Goal: Task Accomplishment & Management: Use online tool/utility

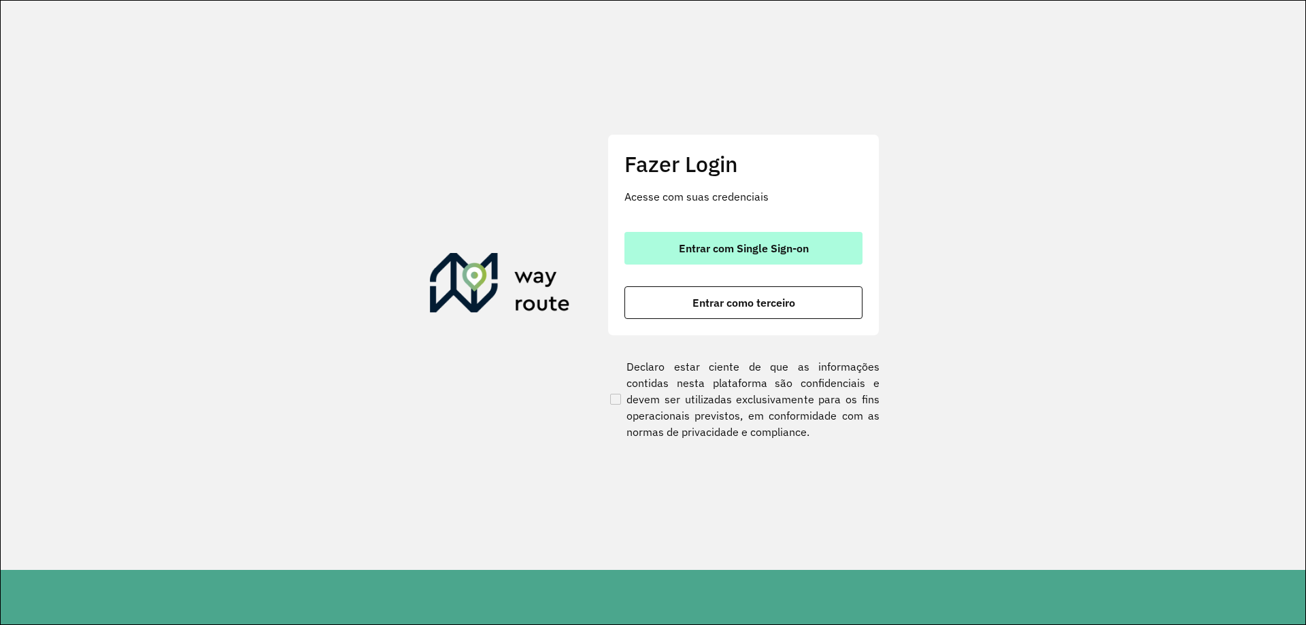
click at [680, 254] on span "Entrar com Single Sign-on" at bounding box center [744, 248] width 130 height 11
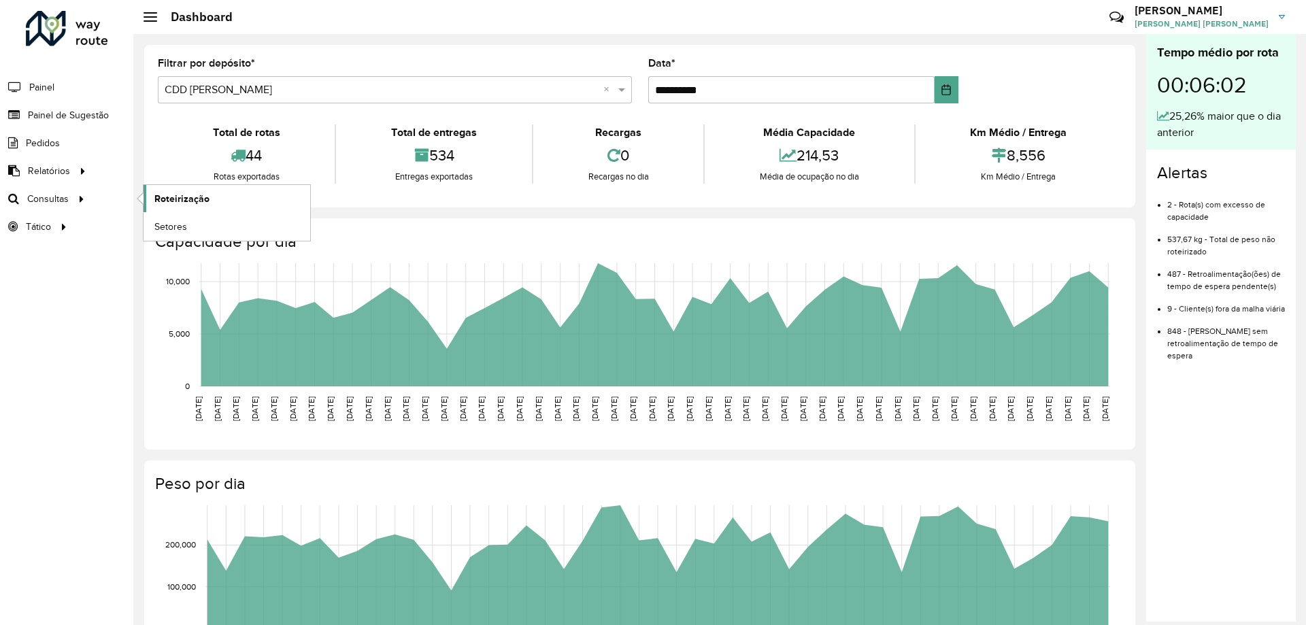
click at [191, 195] on span "Roteirização" at bounding box center [181, 199] width 55 height 14
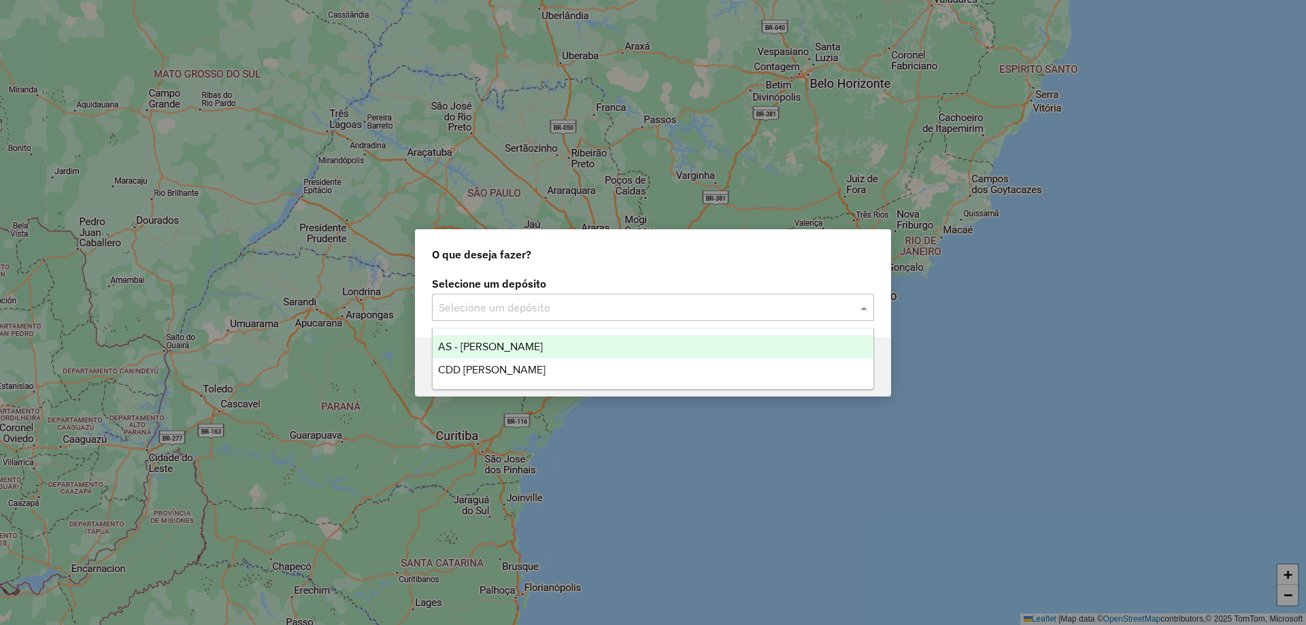
click at [533, 308] on input "text" at bounding box center [639, 308] width 401 height 16
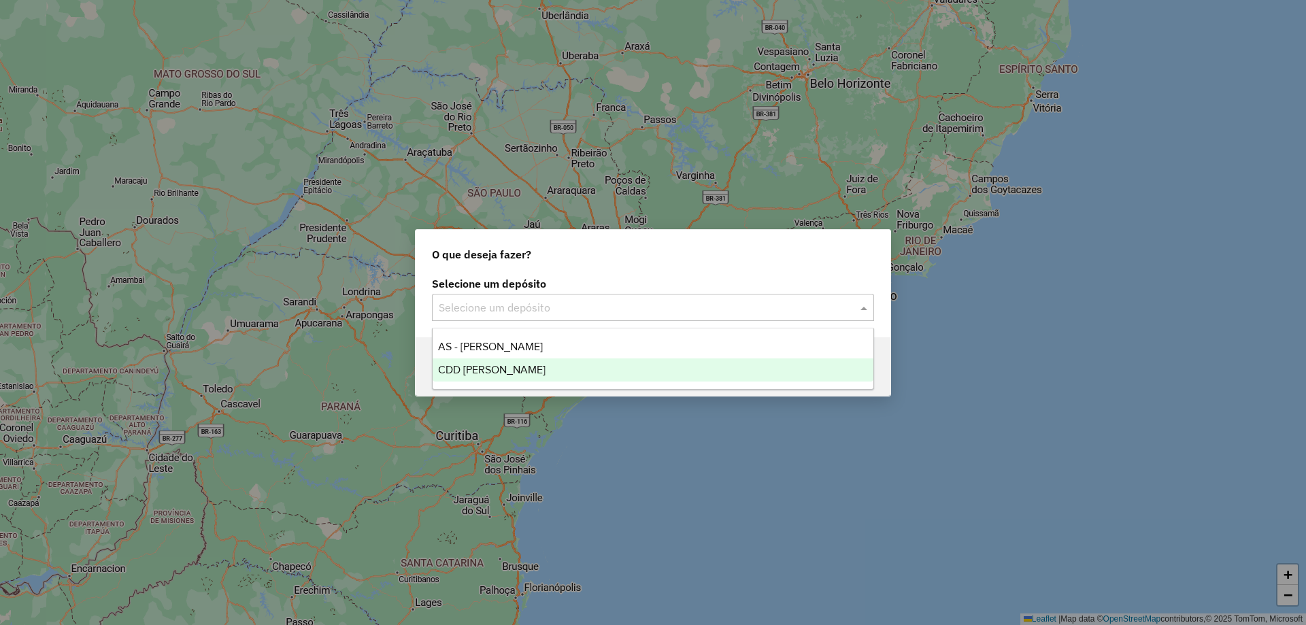
click at [499, 367] on span "CDD [PERSON_NAME]" at bounding box center [491, 370] width 107 height 12
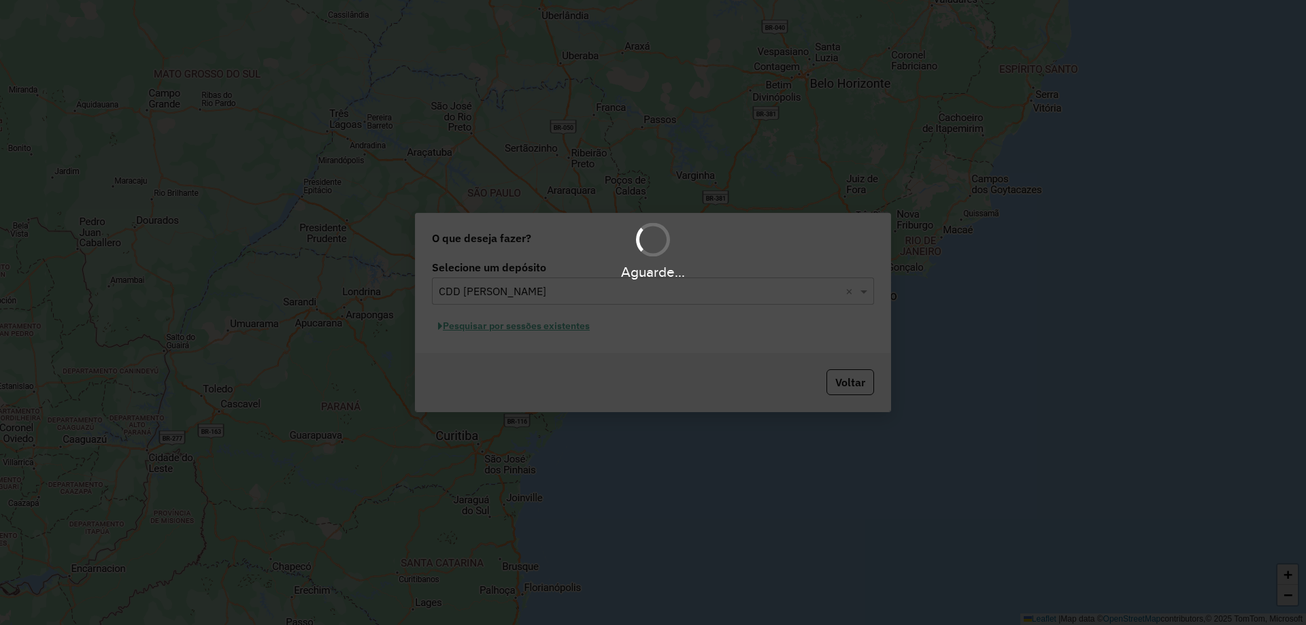
click at [561, 332] on div "Aguarde..." at bounding box center [653, 312] width 1306 height 625
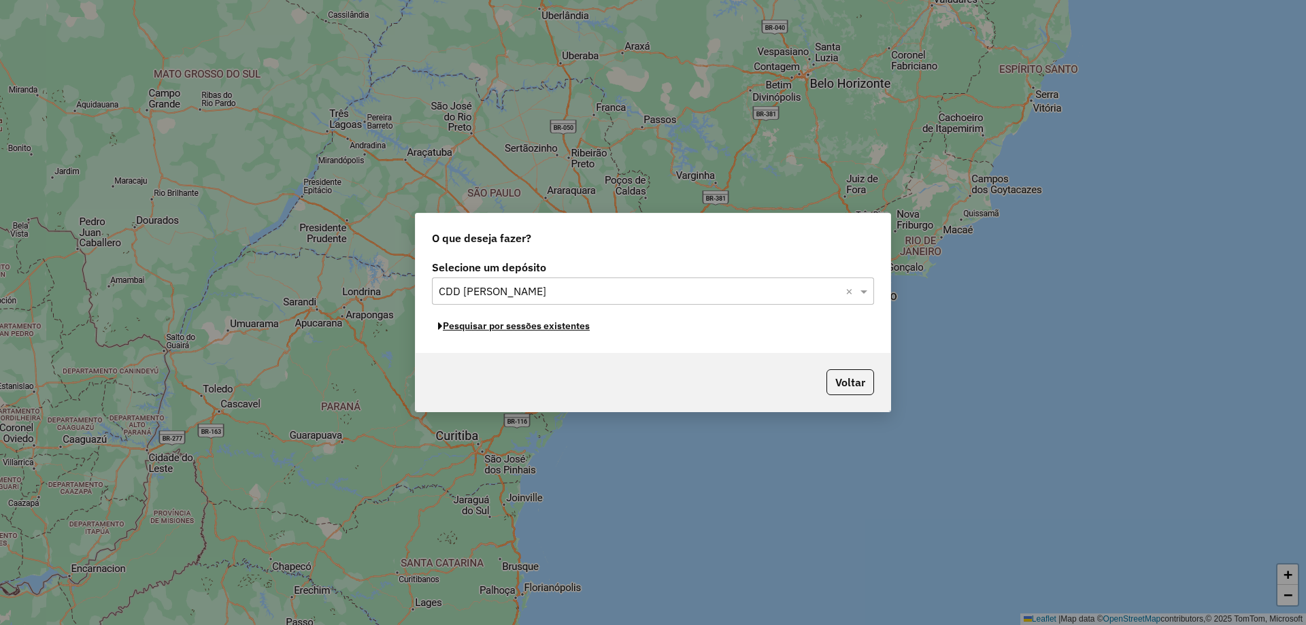
click at [566, 329] on button "Pesquisar por sessões existentes" at bounding box center [514, 326] width 164 height 21
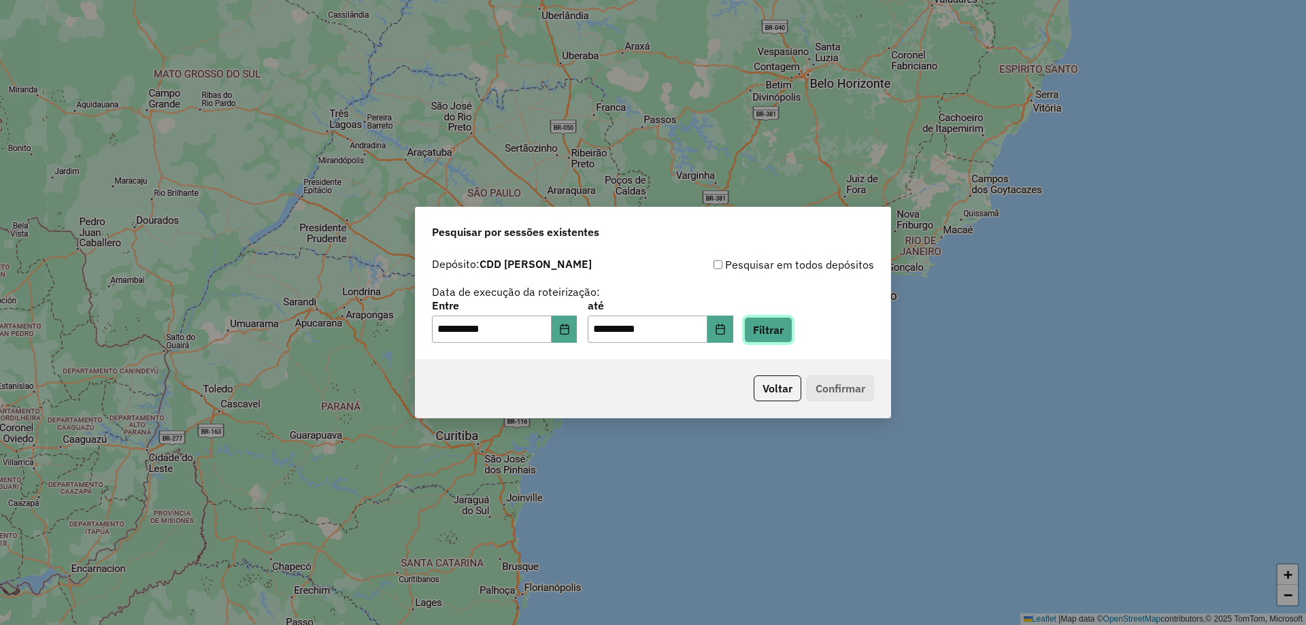
click at [776, 333] on button "Filtrar" at bounding box center [768, 330] width 48 height 26
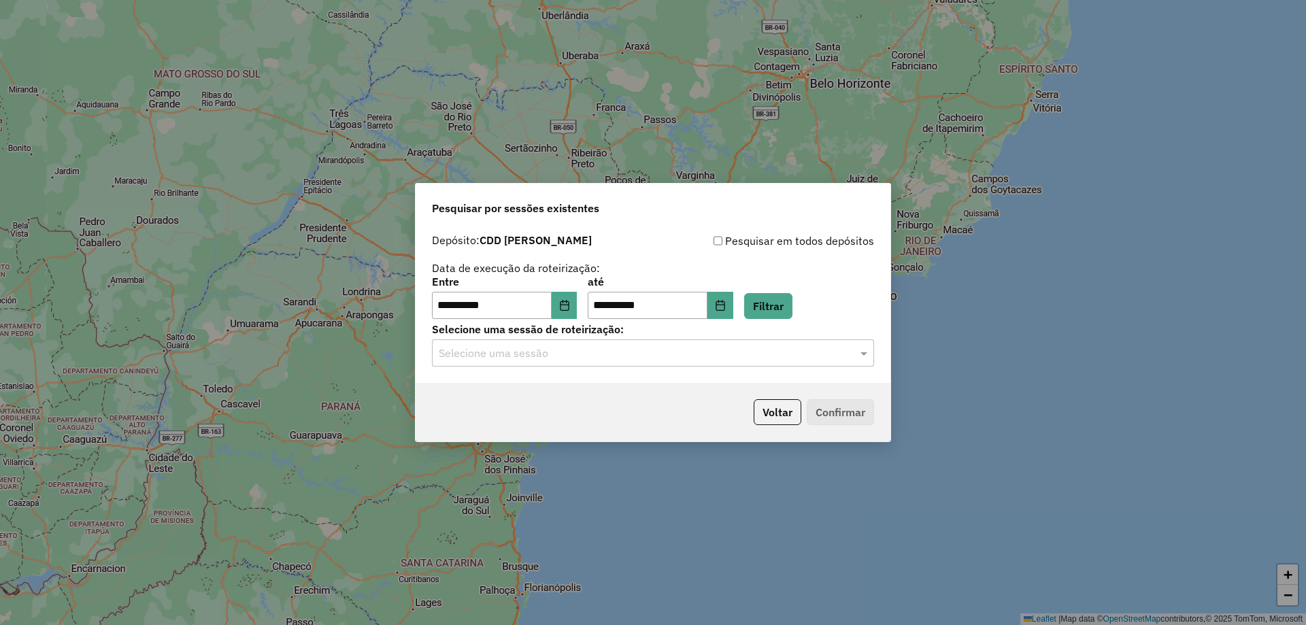
click at [599, 344] on div "Selecione uma sessão" at bounding box center [653, 352] width 442 height 27
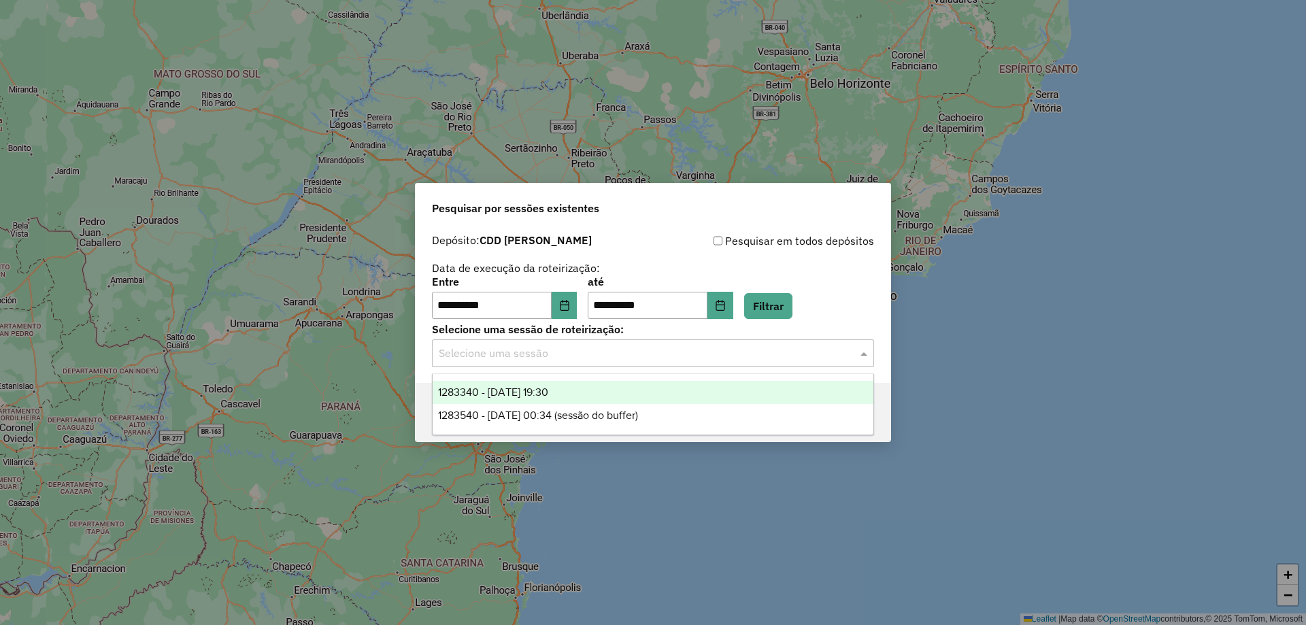
click at [578, 385] on div "1283340 - 26/09/2025 19:30" at bounding box center [653, 392] width 441 height 23
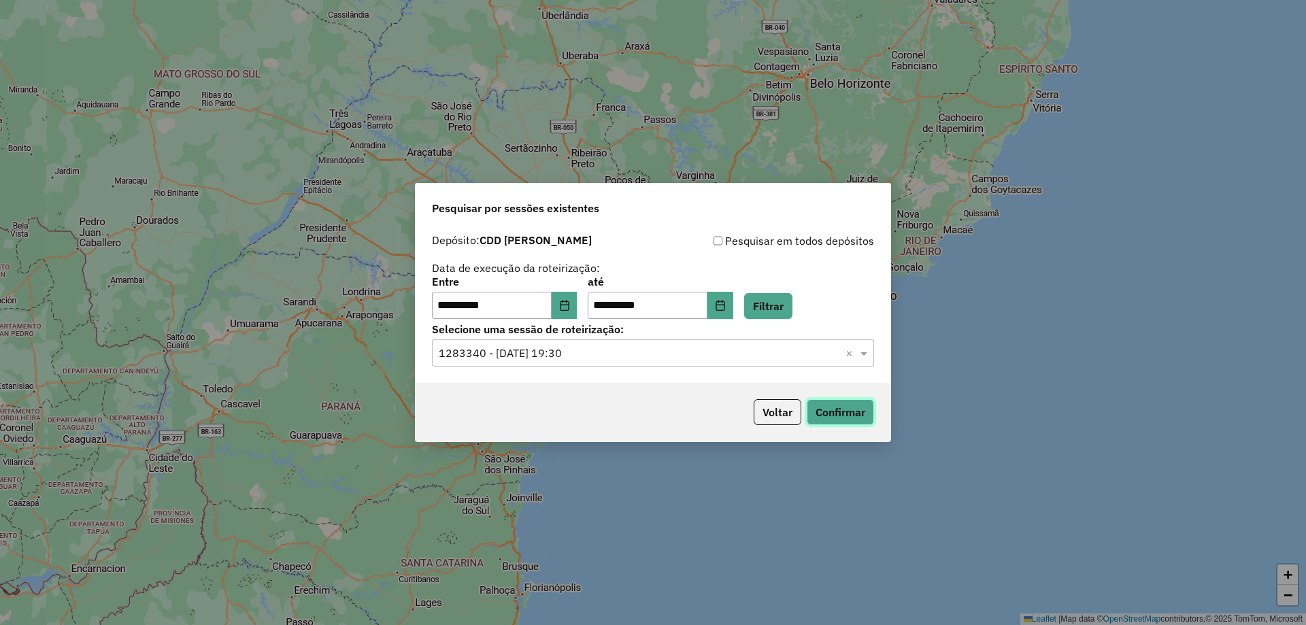
click at [846, 408] on button "Confirmar" at bounding box center [840, 412] width 67 height 26
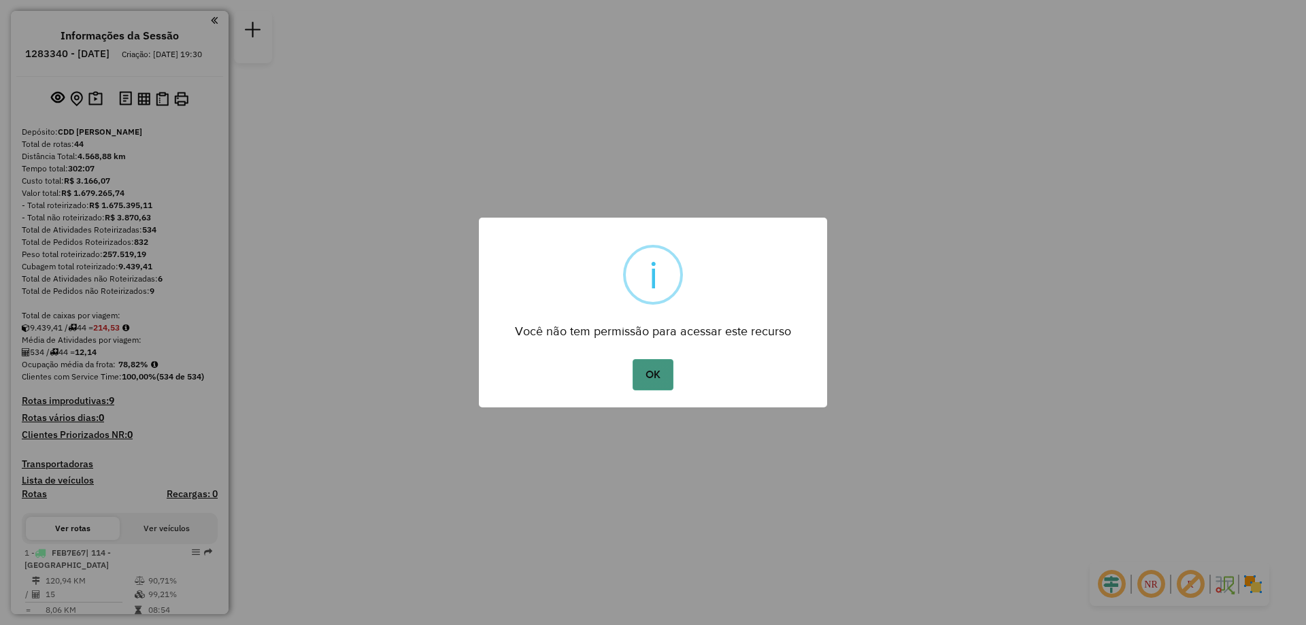
click at [646, 380] on button "OK" at bounding box center [653, 374] width 40 height 31
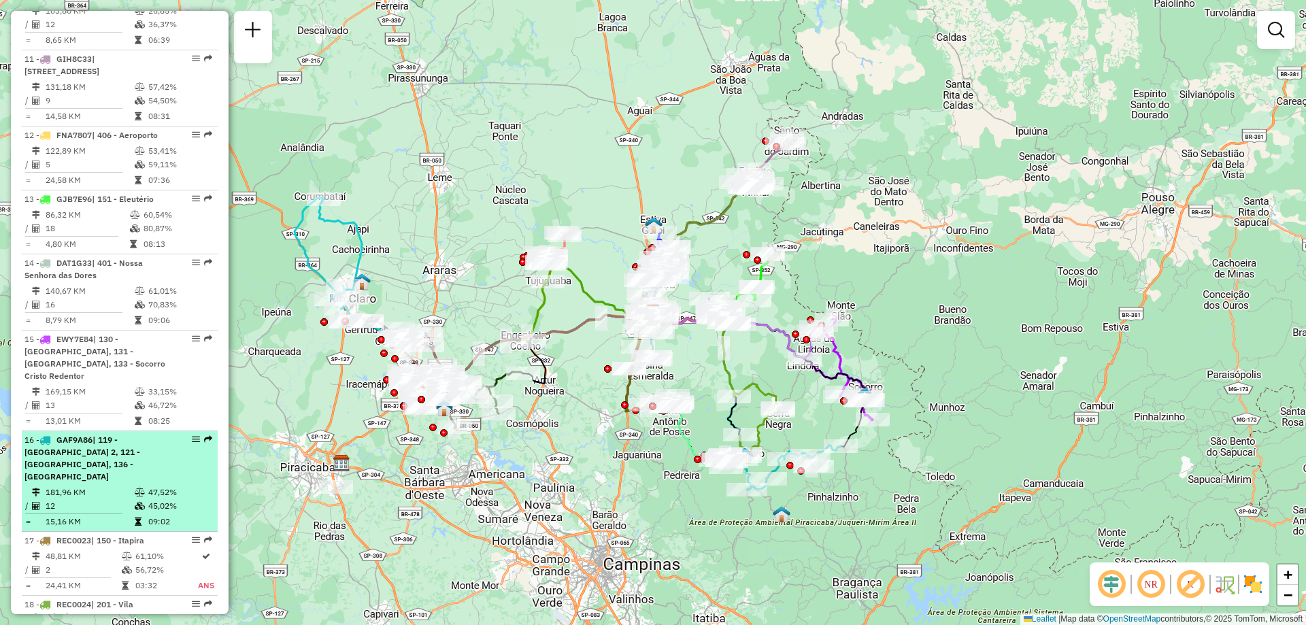
scroll to position [1361, 0]
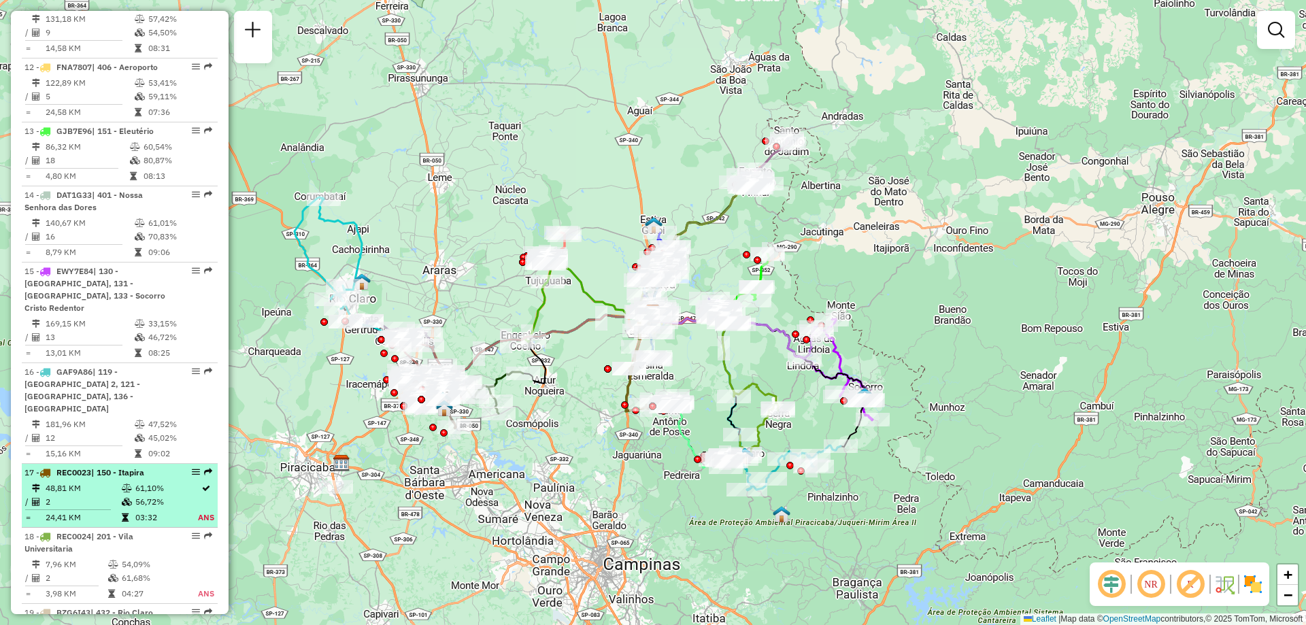
click at [159, 502] on td "56,72%" at bounding box center [166, 502] width 63 height 14
select select "**********"
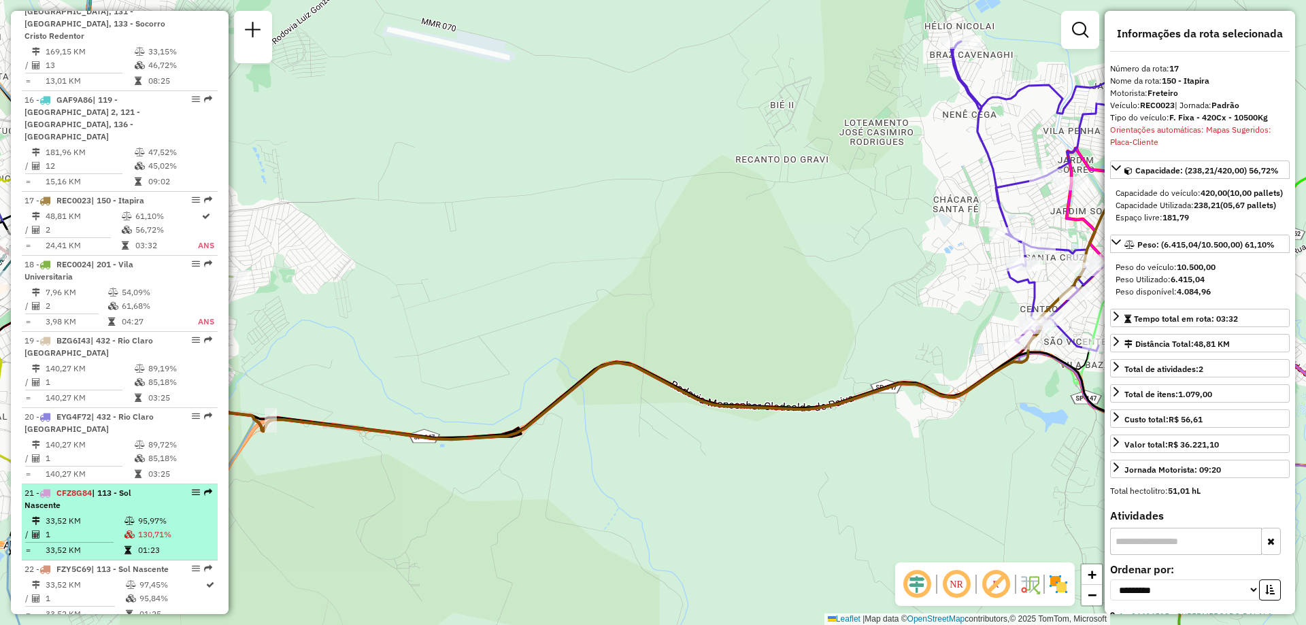
scroll to position [1701, 0]
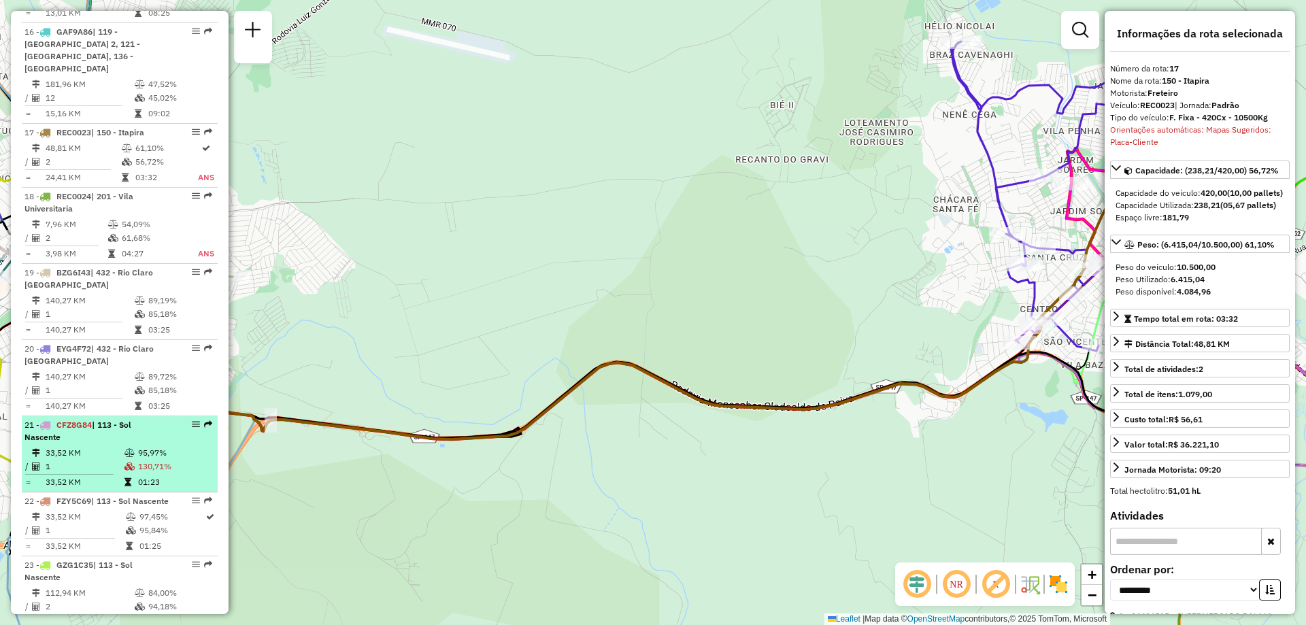
click at [143, 470] on td "130,71%" at bounding box center [174, 467] width 75 height 14
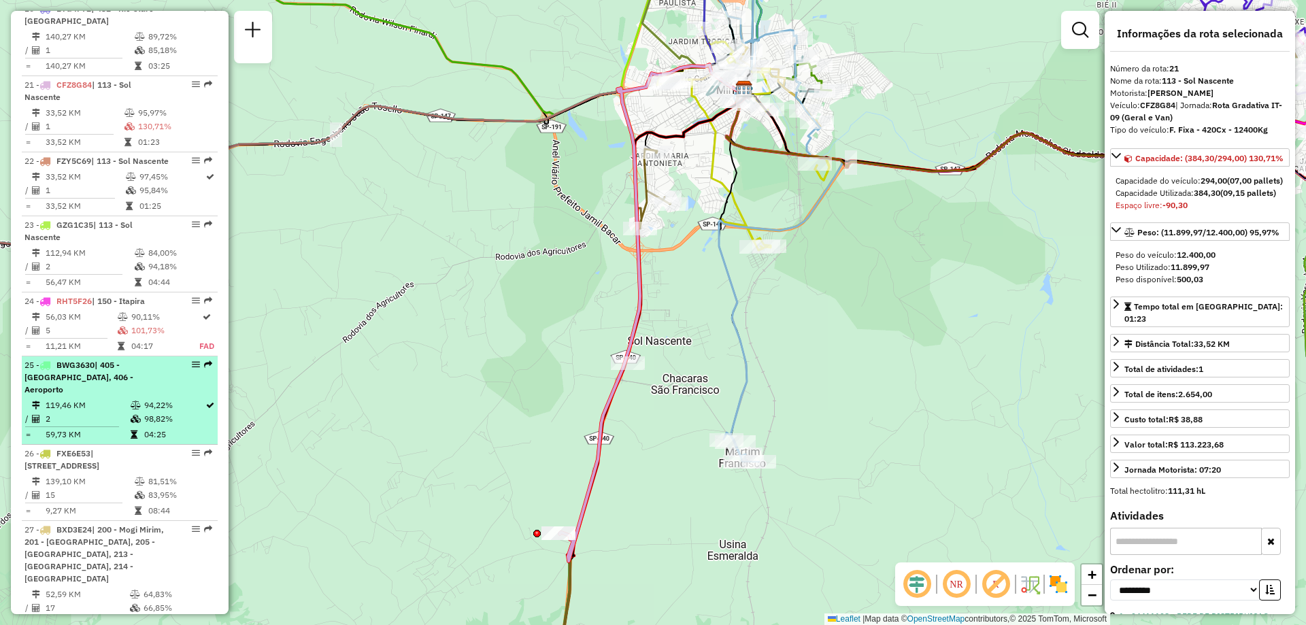
scroll to position [2245, 0]
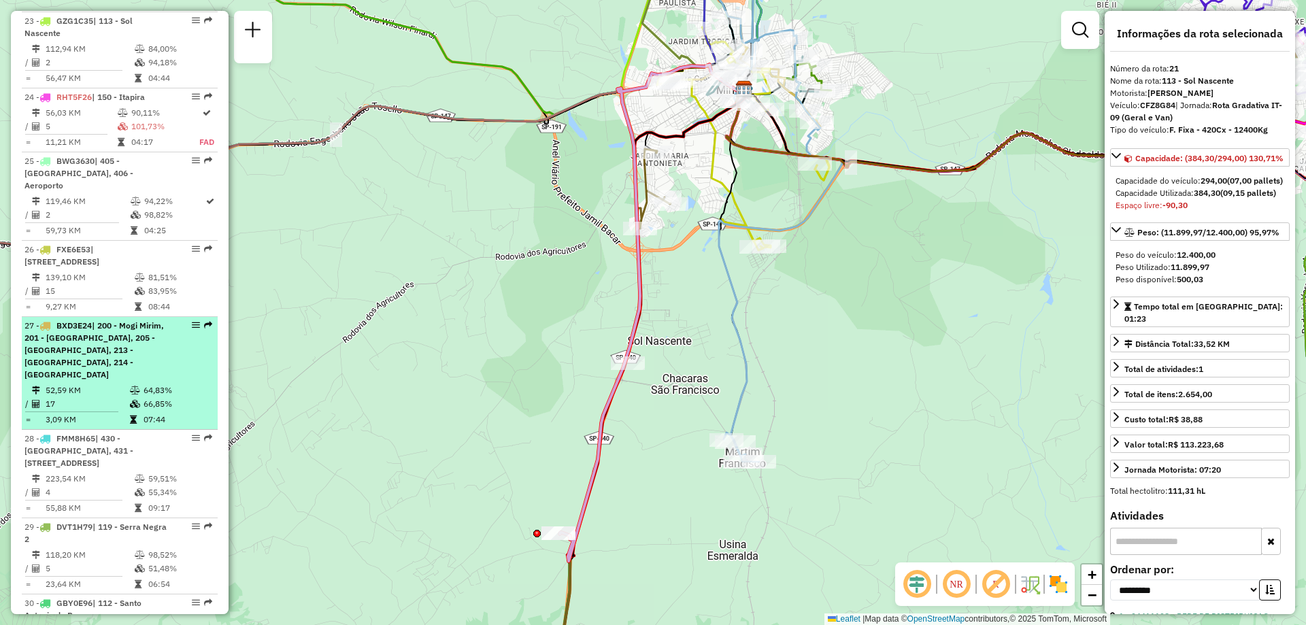
click at [162, 418] on td "07:44" at bounding box center [177, 420] width 69 height 14
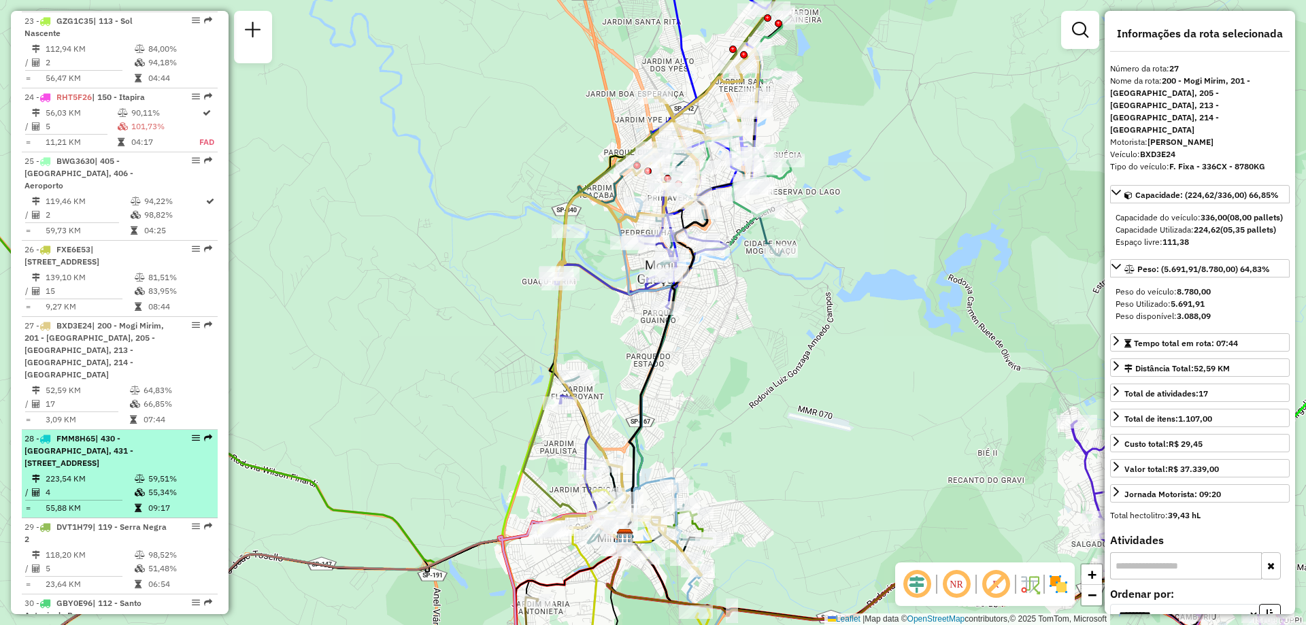
click at [176, 480] on td "59,51%" at bounding box center [180, 479] width 65 height 14
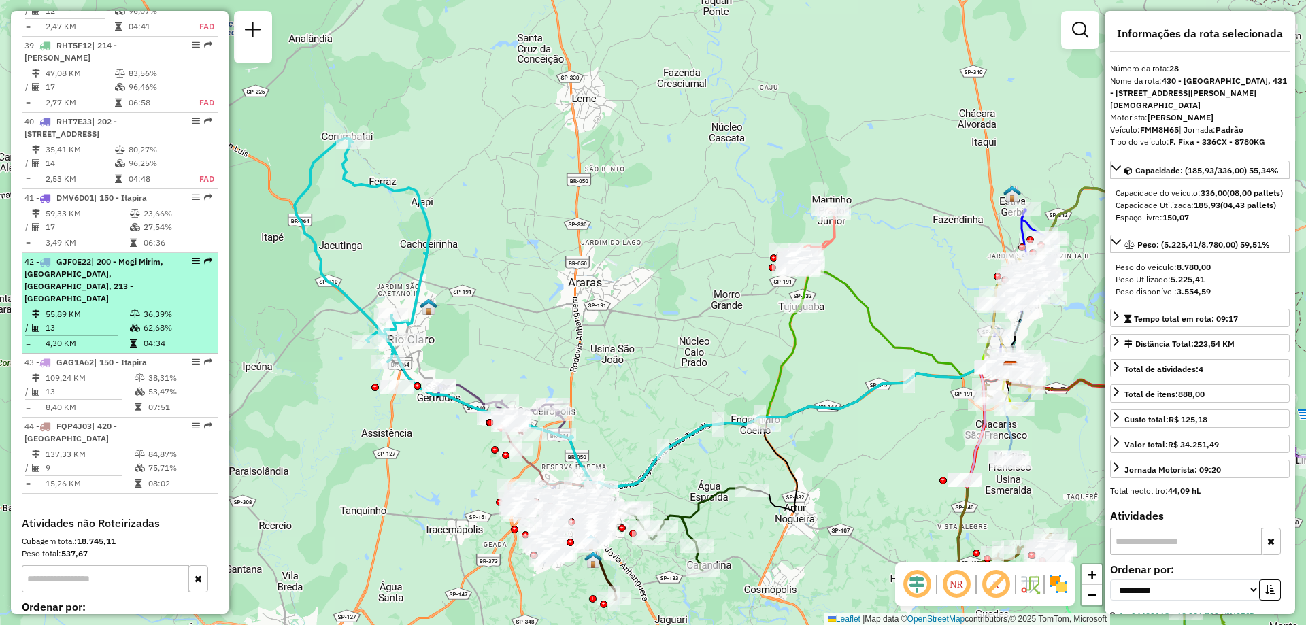
scroll to position [3402, 0]
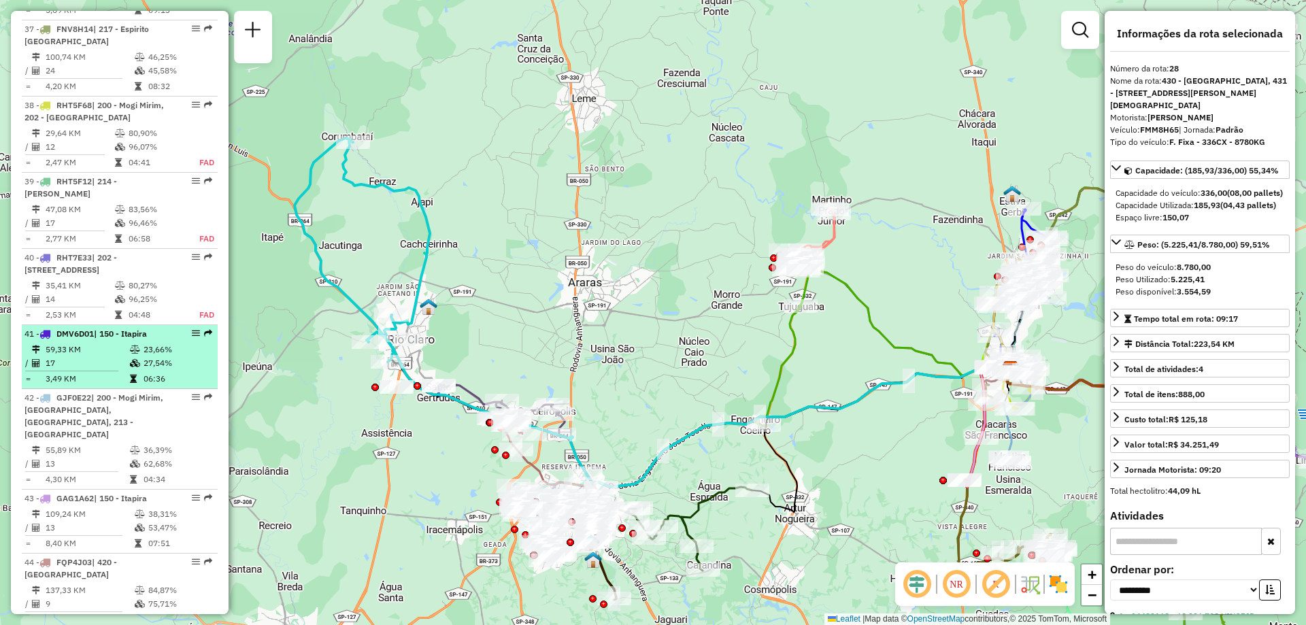
click at [160, 351] on td "23,66%" at bounding box center [177, 350] width 69 height 14
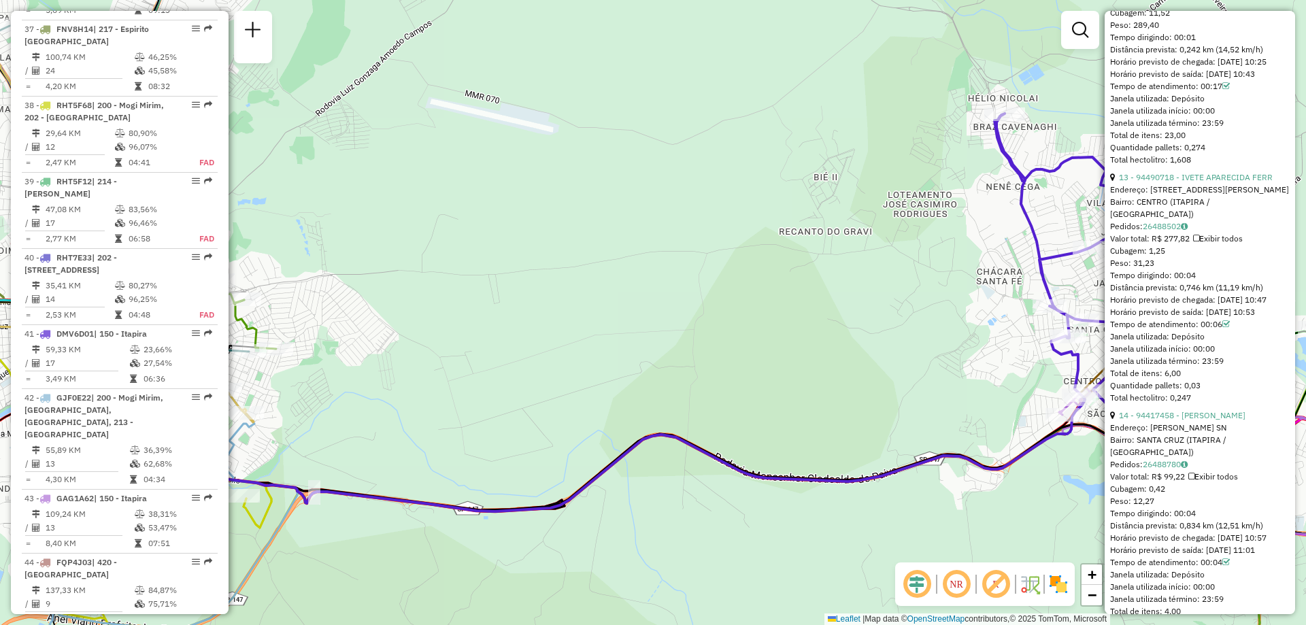
scroll to position [252, 0]
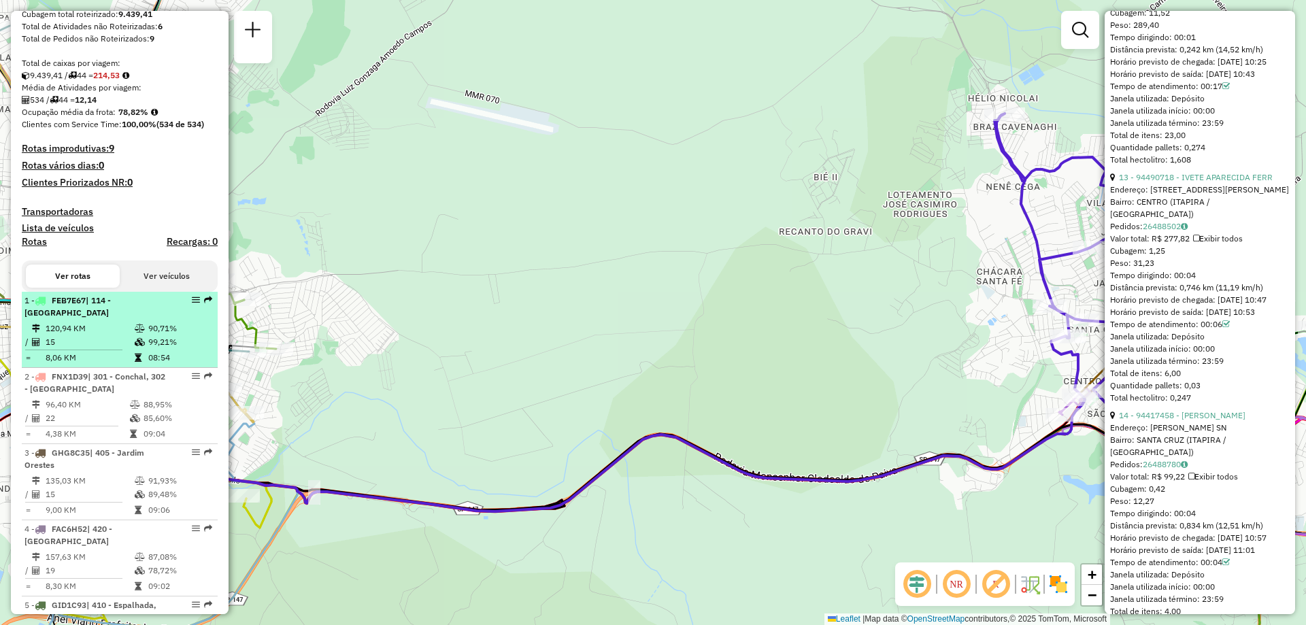
click at [117, 349] on td "15" at bounding box center [89, 342] width 89 height 14
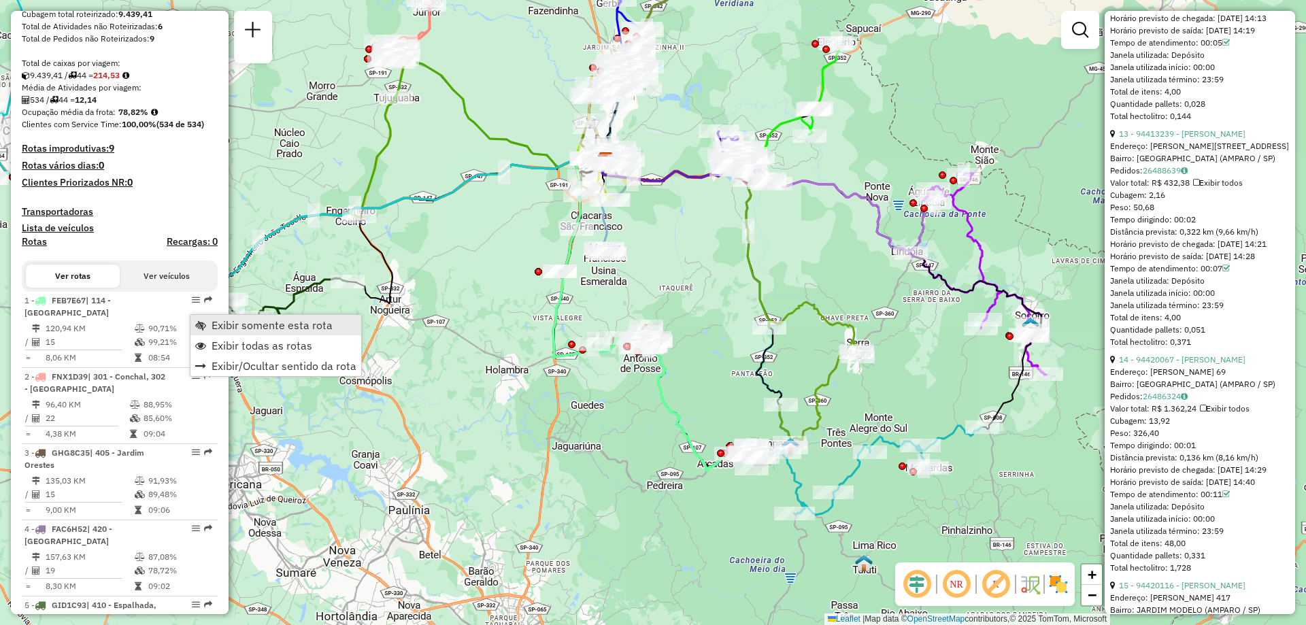
click at [213, 322] on span "Exibir somente esta rota" at bounding box center [272, 325] width 121 height 11
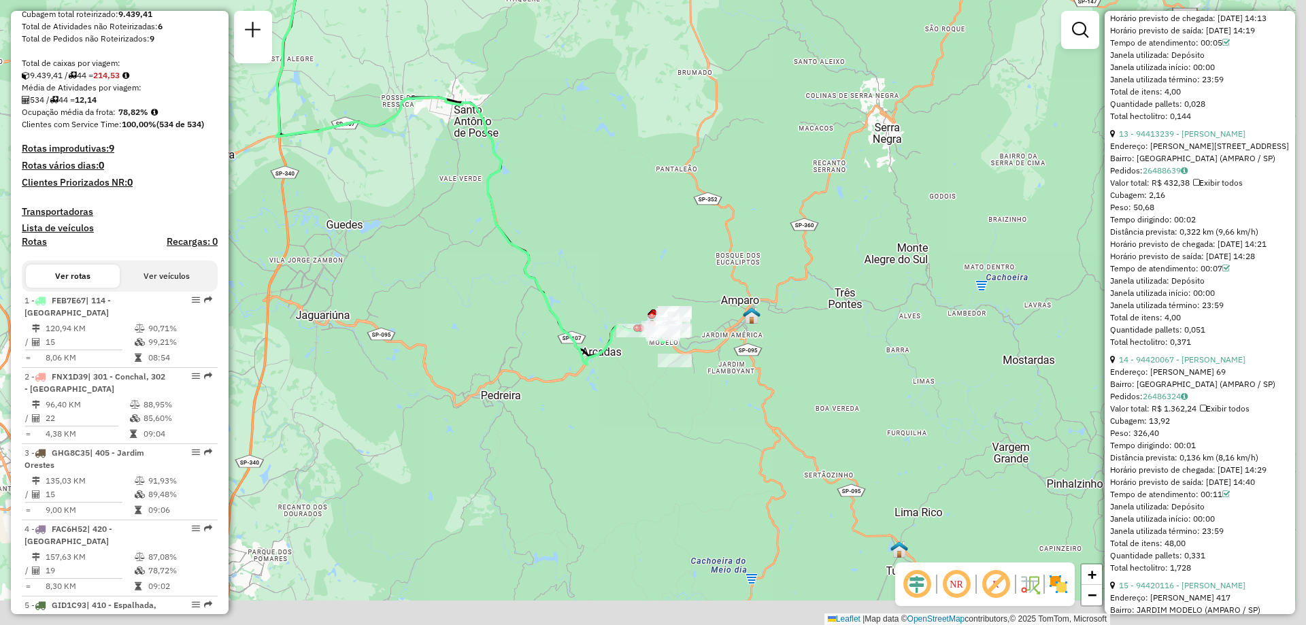
drag, startPoint x: 731, startPoint y: 460, endPoint x: 606, endPoint y: 283, distance: 216.3
click at [606, 283] on div "Janela de atendimento Grade de atendimento Capacidade Transportadoras Veículos …" at bounding box center [653, 312] width 1306 height 625
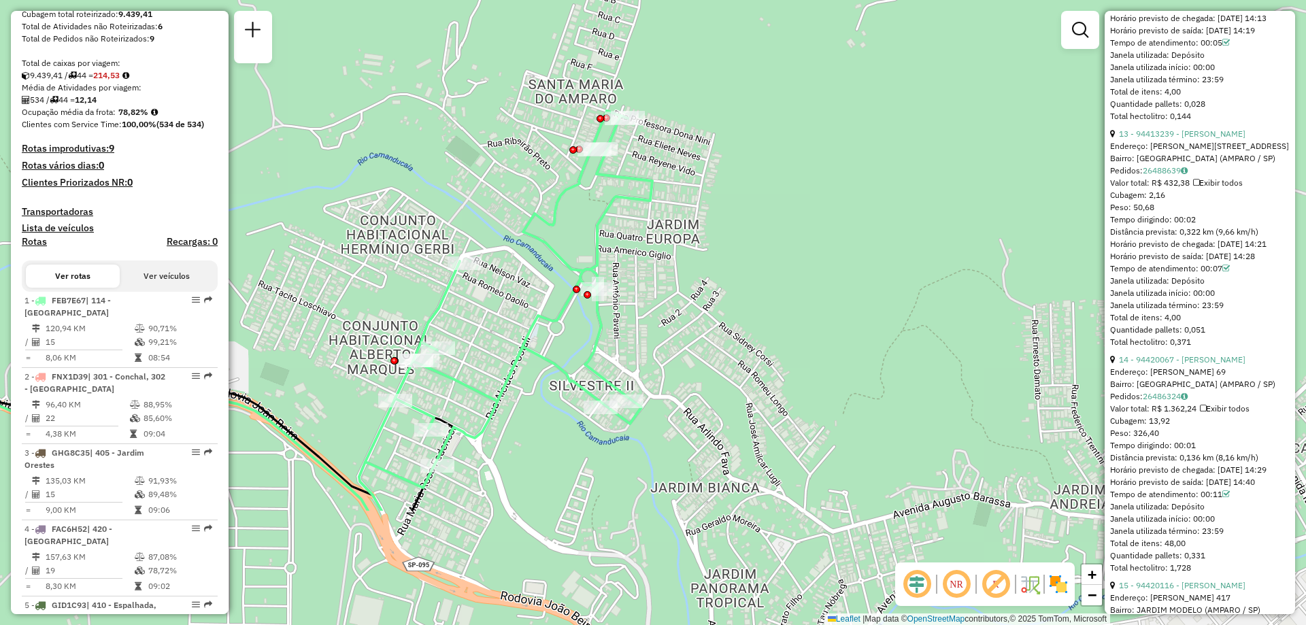
drag, startPoint x: 693, startPoint y: 387, endPoint x: 706, endPoint y: 210, distance: 177.4
click at [706, 210] on div "Janela de atendimento Grade de atendimento Capacidade Transportadoras Veículos …" at bounding box center [653, 312] width 1306 height 625
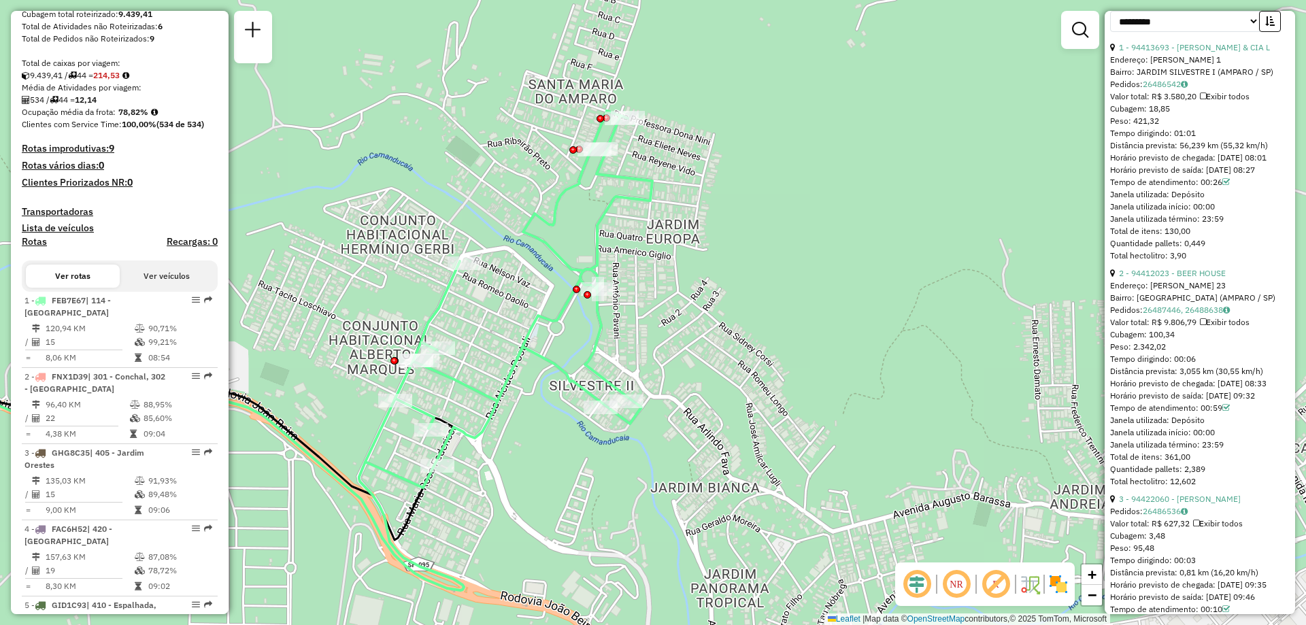
scroll to position [612, 0]
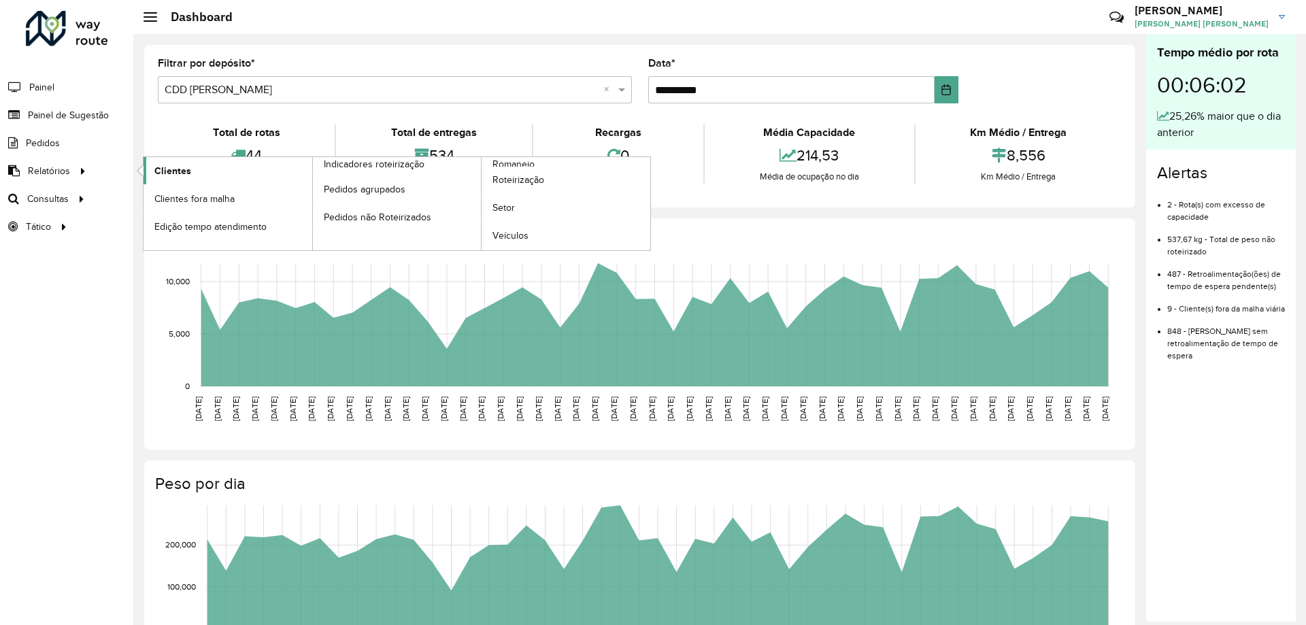
click at [165, 171] on span "Clientes" at bounding box center [172, 171] width 37 height 14
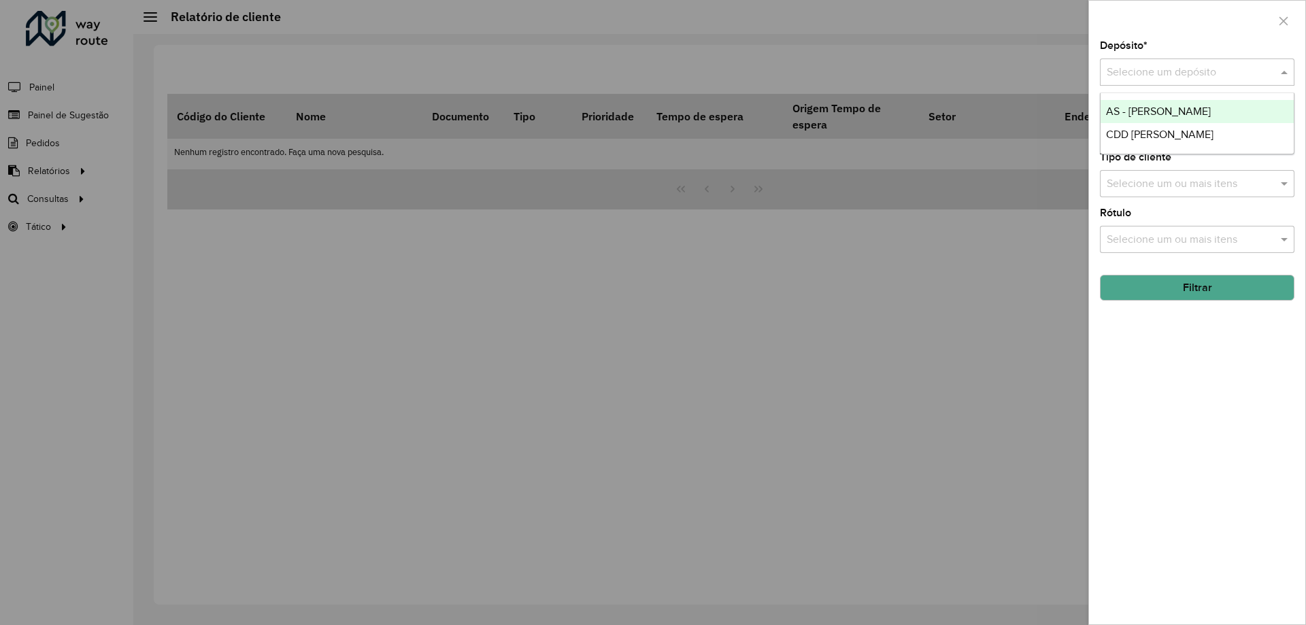
click at [1127, 63] on div "Selecione um depósito" at bounding box center [1197, 72] width 195 height 27
click at [1114, 140] on span "CDD [PERSON_NAME]" at bounding box center [1159, 135] width 107 height 12
click at [1139, 291] on button "Filtrar" at bounding box center [1197, 288] width 195 height 26
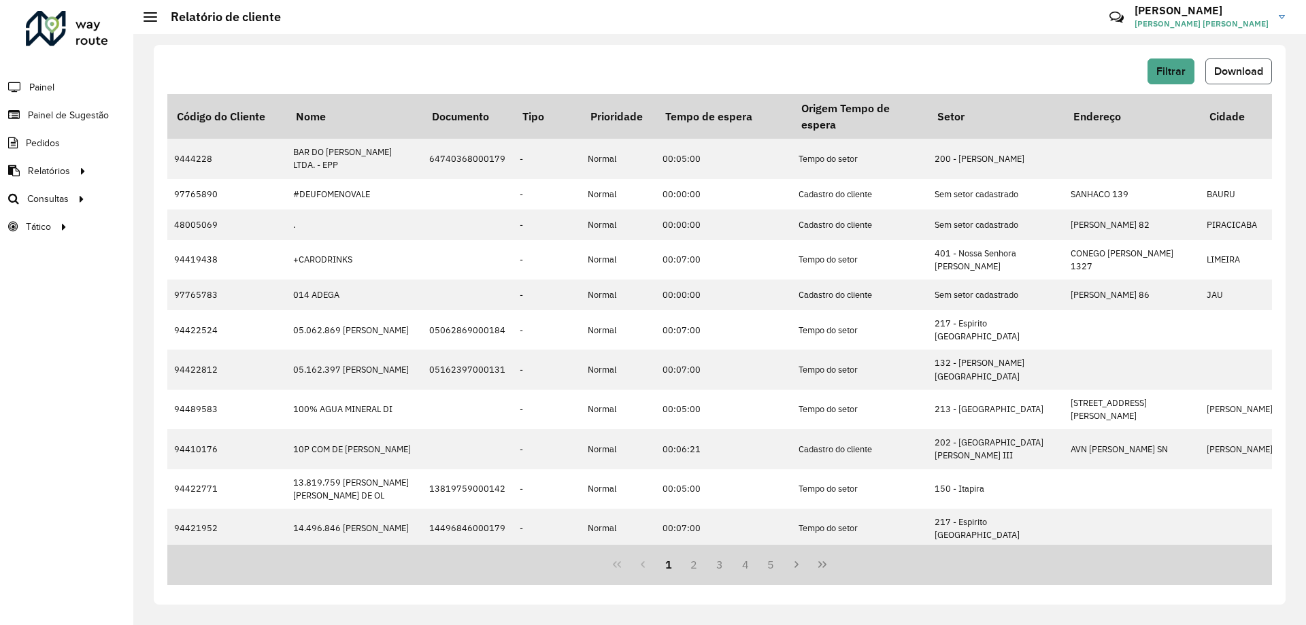
click at [1229, 76] on span "Download" at bounding box center [1238, 71] width 49 height 12
